Goal: Task Accomplishment & Management: Manage account settings

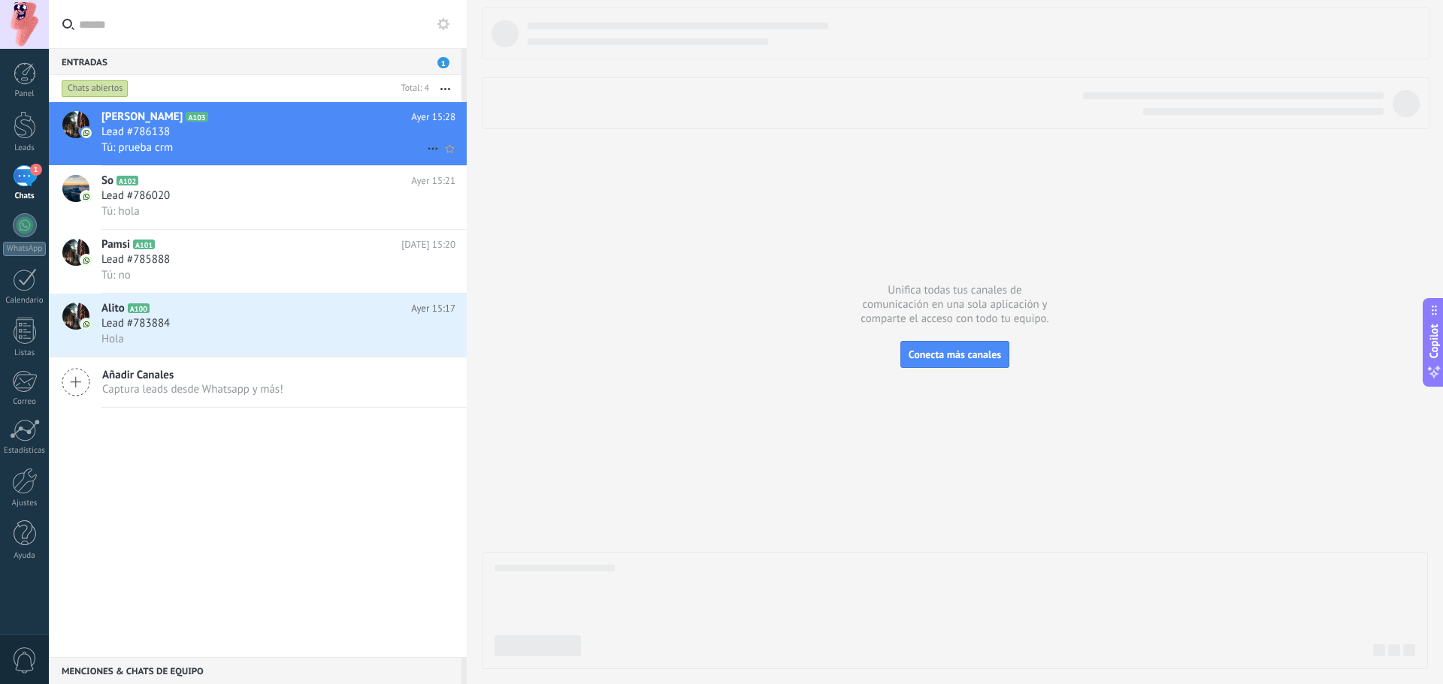
click at [321, 129] on div "Lead #786138" at bounding box center [278, 132] width 354 height 15
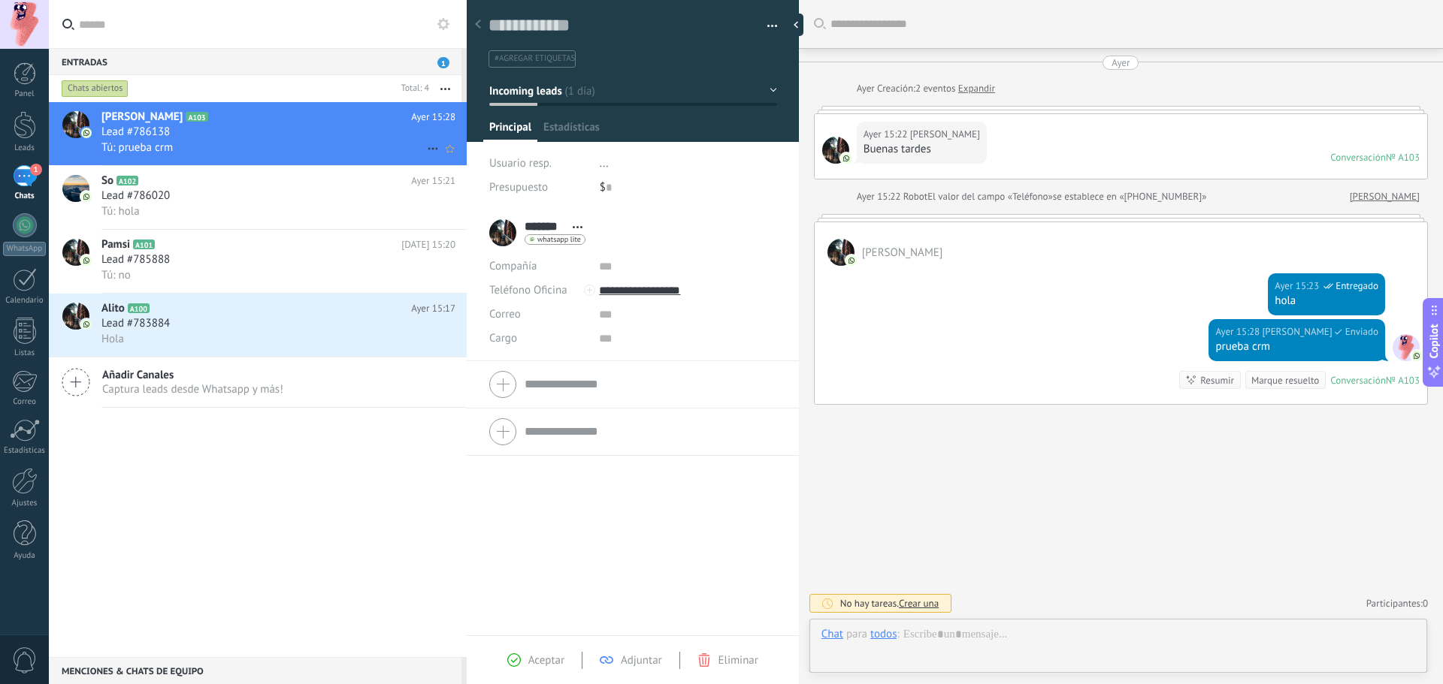
scroll to position [23, 0]
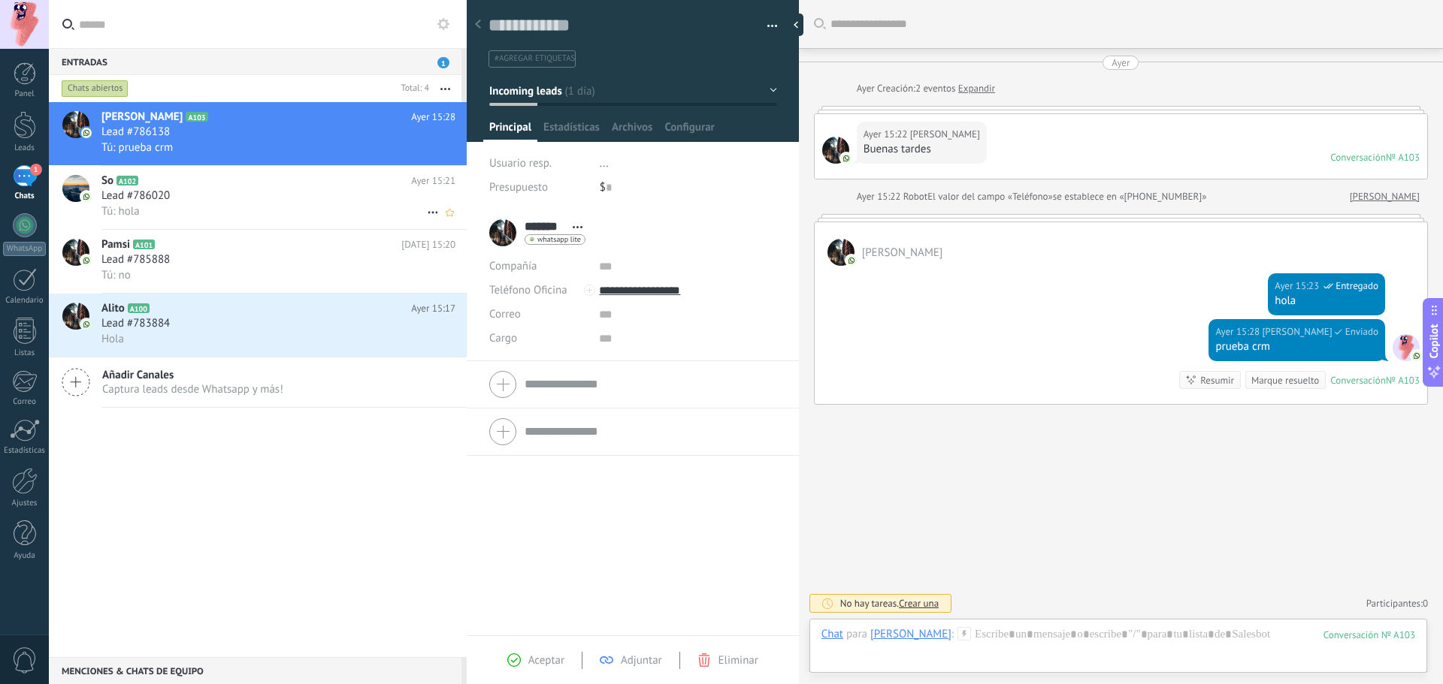
click at [288, 203] on div "Lead #786020" at bounding box center [278, 196] width 354 height 15
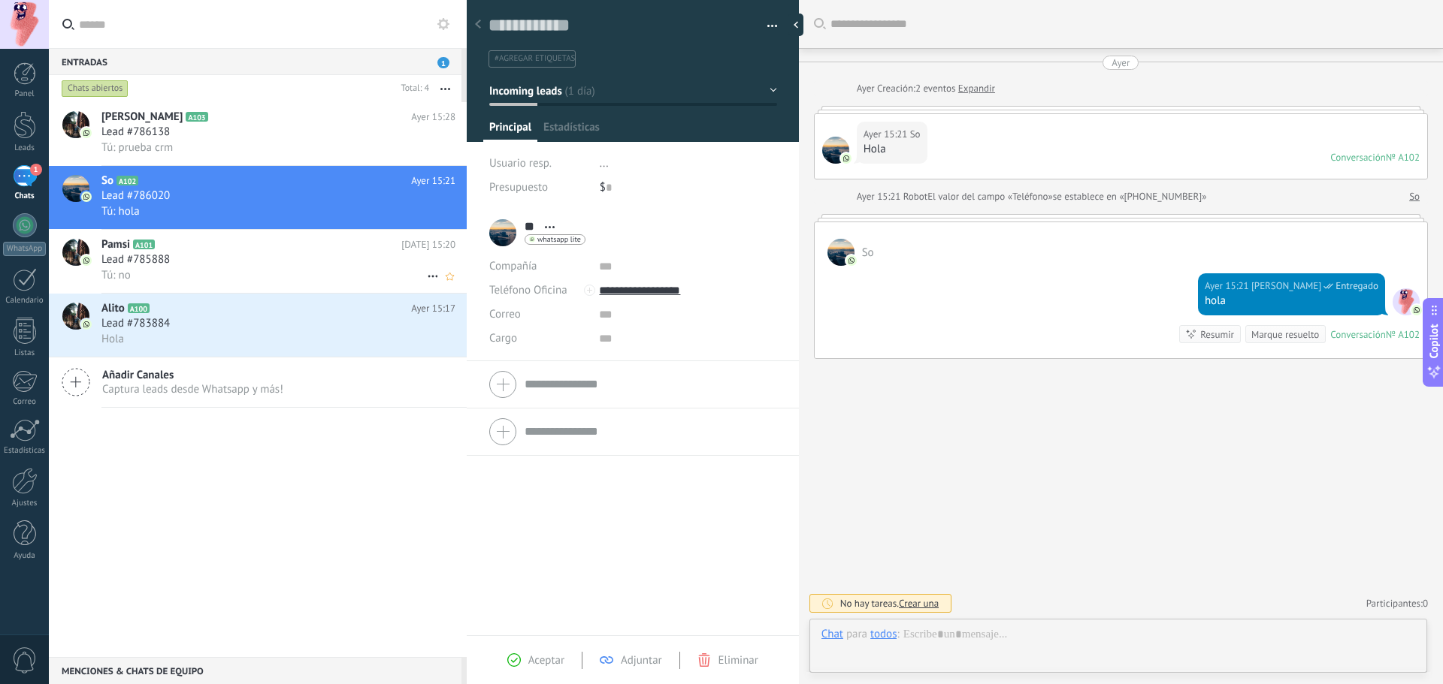
scroll to position [23, 0]
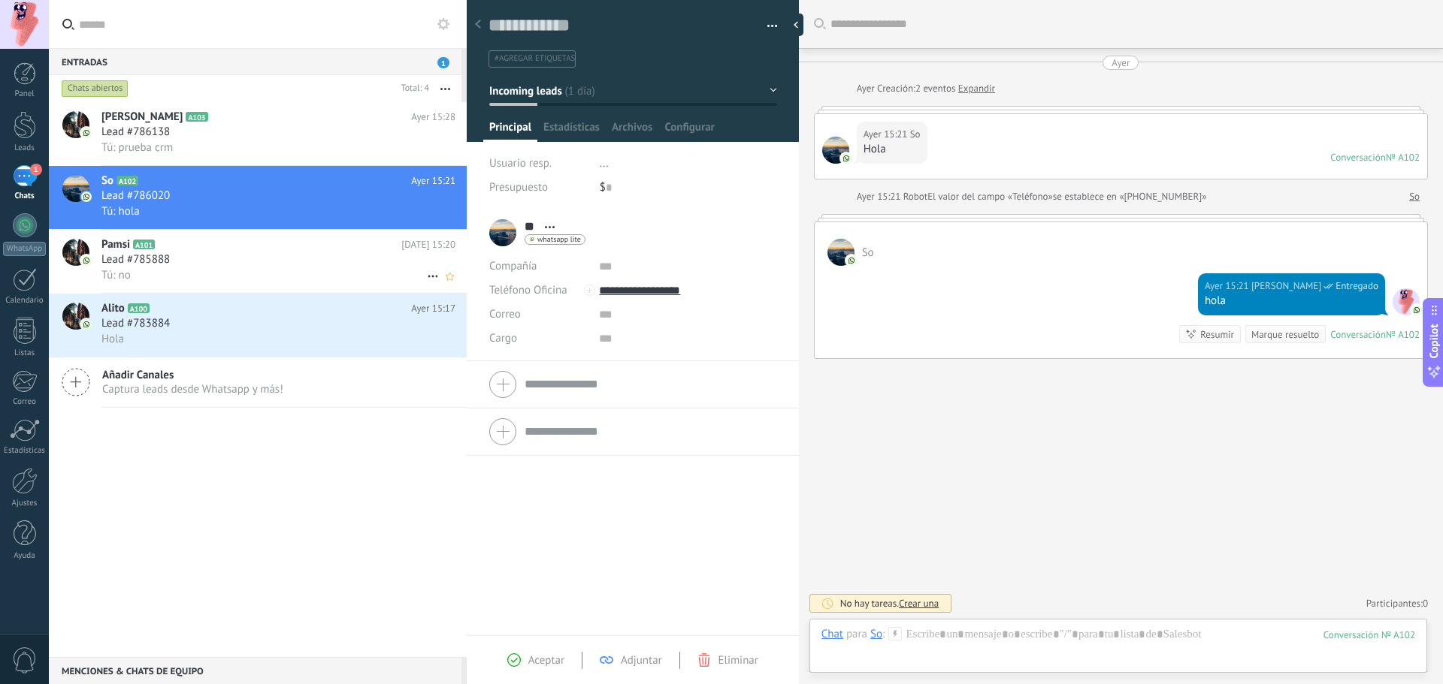
click at [274, 259] on div "Lead #785888" at bounding box center [278, 259] width 354 height 15
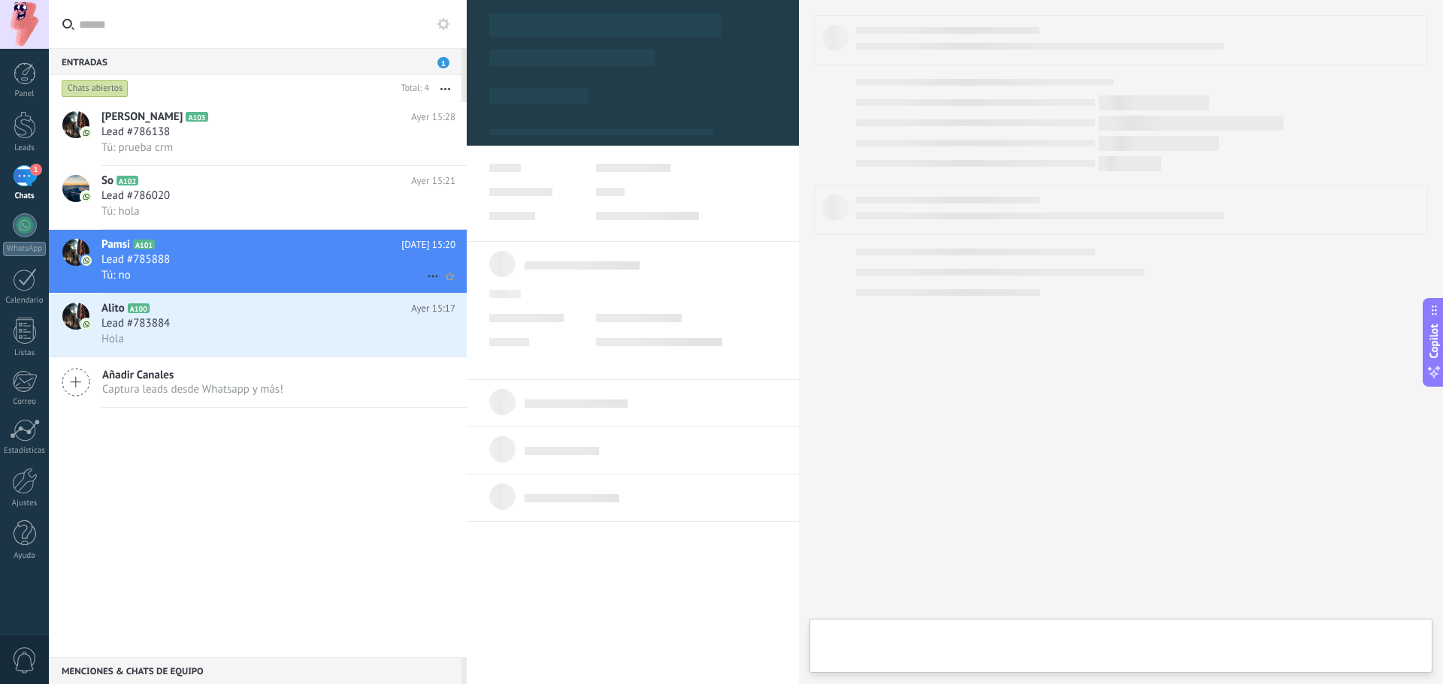
type textarea "**********"
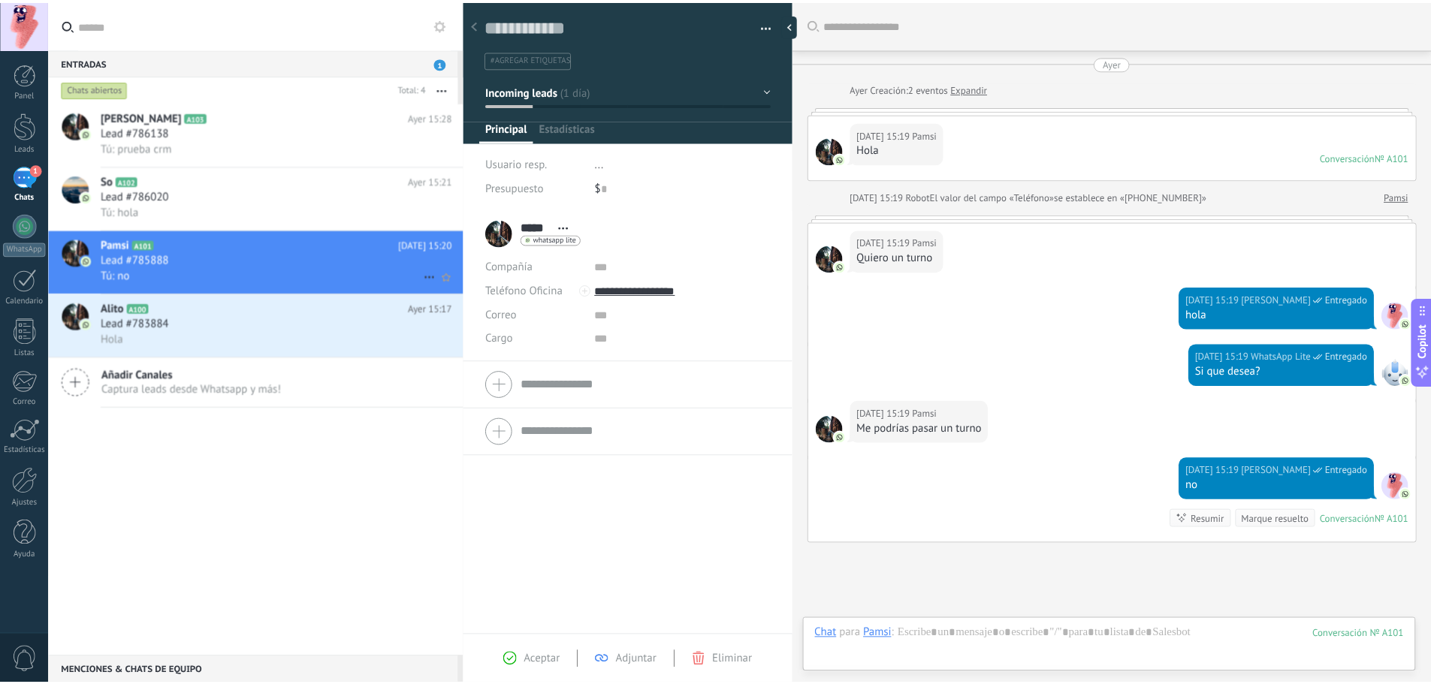
scroll to position [122, 0]
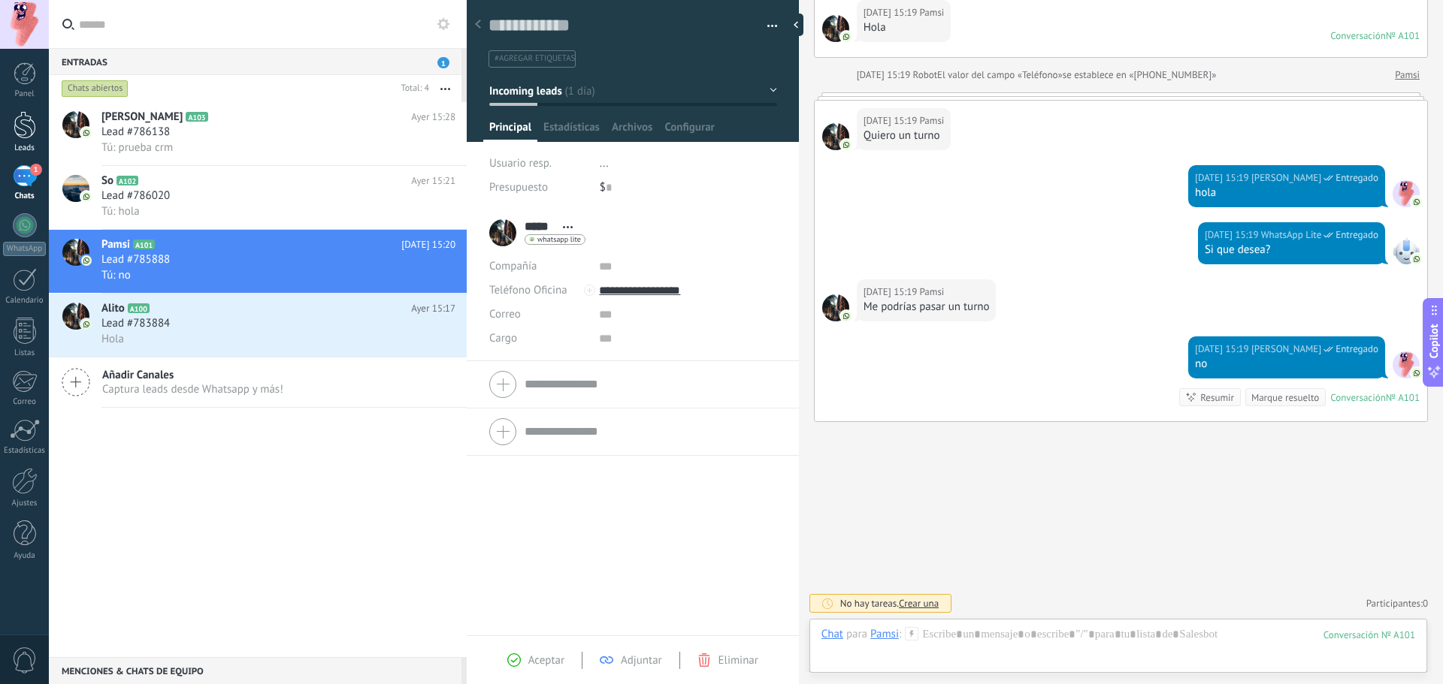
click at [23, 144] on div "Leads" at bounding box center [25, 149] width 44 height 10
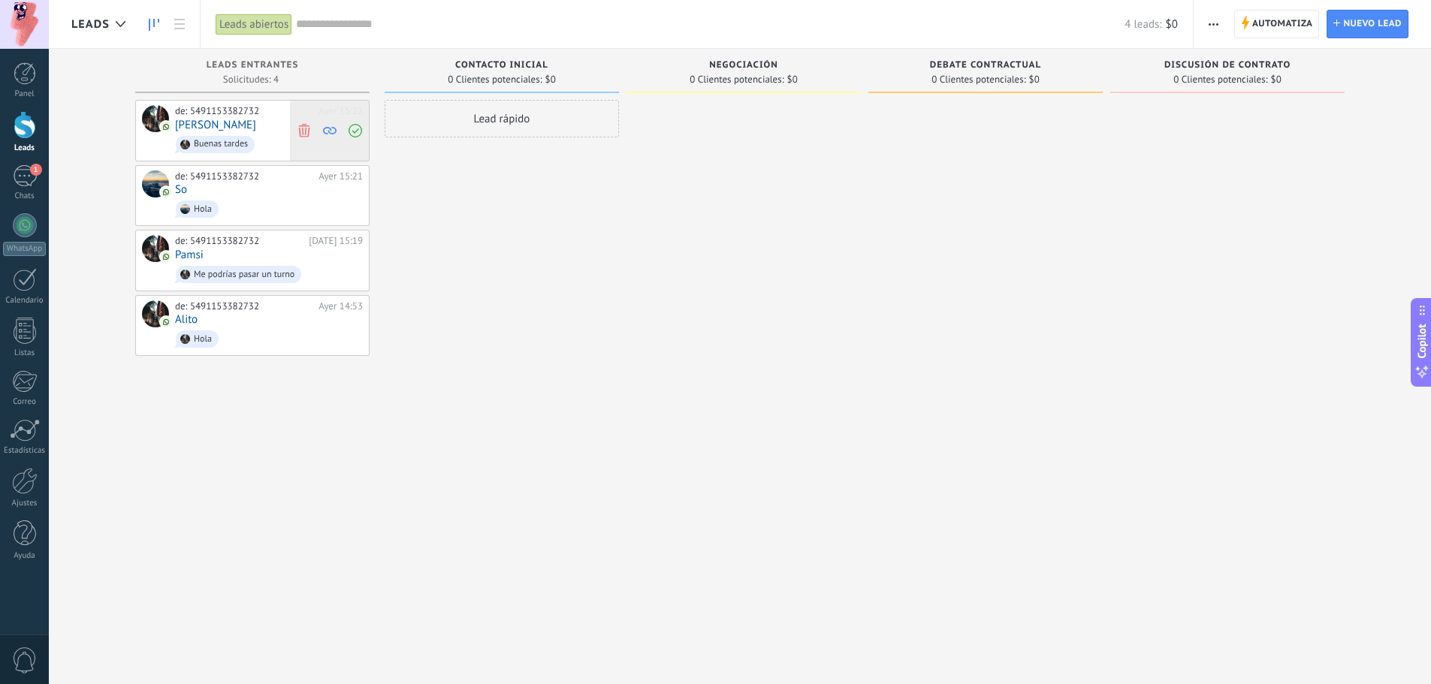
click at [306, 131] on use at bounding box center [303, 130] width 11 height 14
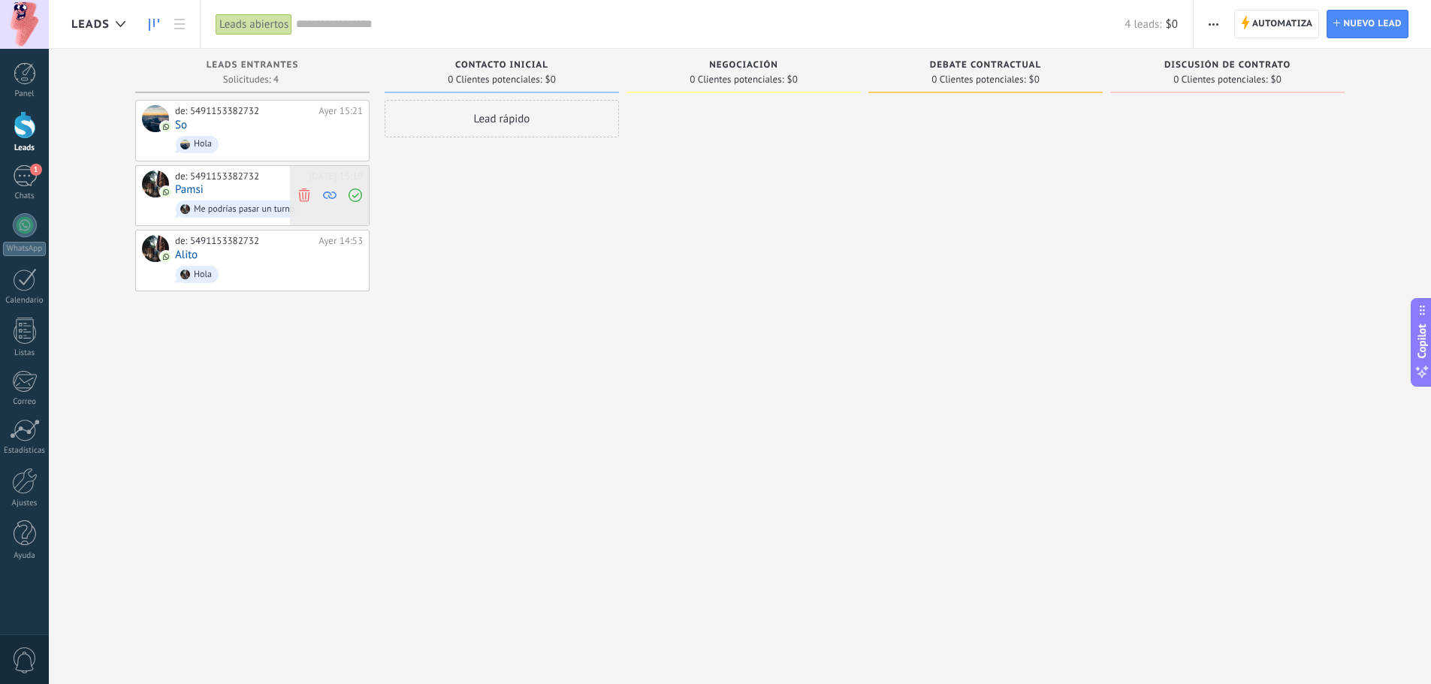
click at [304, 198] on icon at bounding box center [305, 196] width 14 height 14
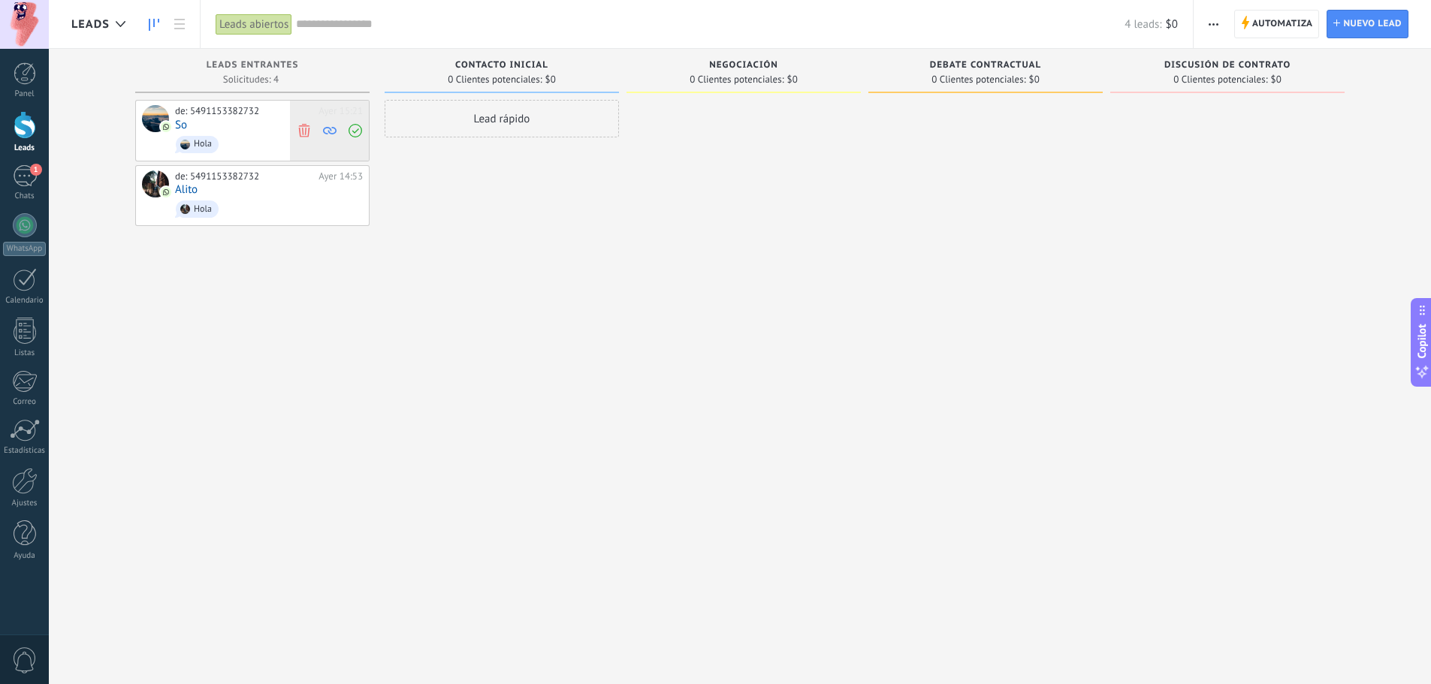
click at [306, 134] on icon at bounding box center [305, 130] width 14 height 14
click at [306, 131] on use at bounding box center [303, 130] width 11 height 14
